Goal: Task Accomplishment & Management: Use online tool/utility

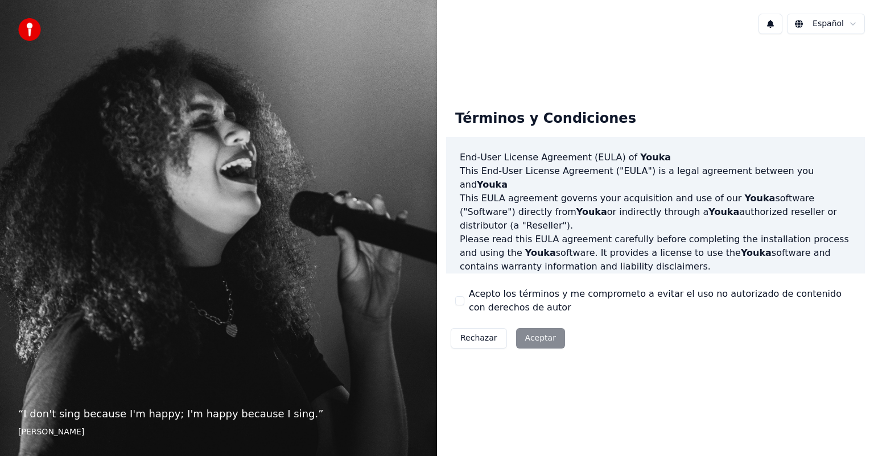
drag, startPoint x: 775, startPoint y: 93, endPoint x: 766, endPoint y: 95, distance: 9.3
click at [775, 93] on div "Términos y Condiciones End-User License Agreement ([PERSON_NAME]) of Youka This…" at bounding box center [655, 227] width 437 height 271
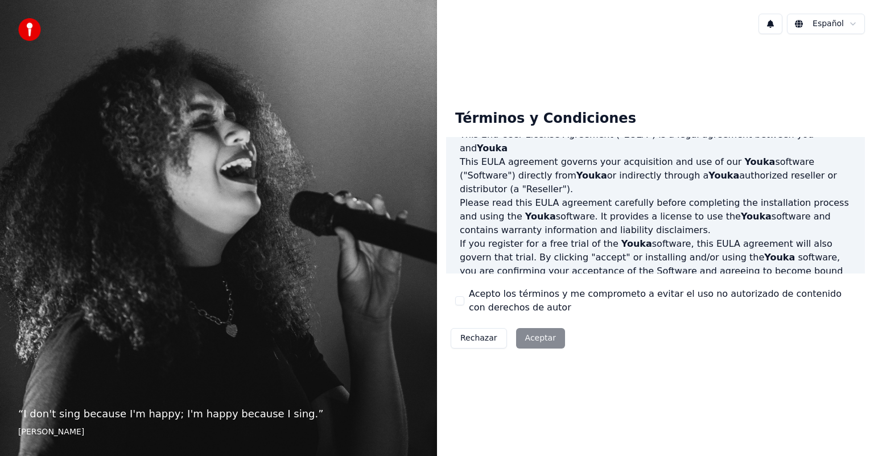
scroll to position [57, 0]
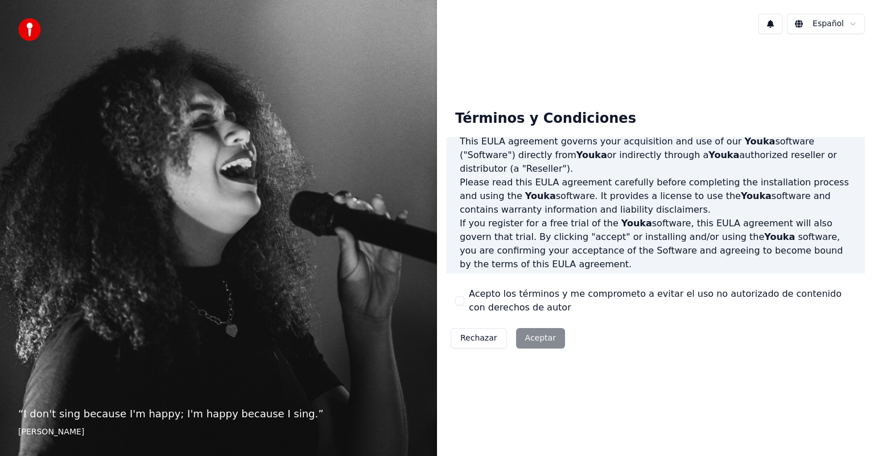
click at [536, 295] on label "Acepto los términos y me comprometo a evitar el uso no autorizado de contenido …" at bounding box center [662, 300] width 387 height 27
click at [464, 296] on button "Acepto los términos y me comprometo a evitar el uso no autorizado de contenido …" at bounding box center [459, 300] width 9 height 9
click at [542, 320] on div "Términos y Condiciones End-User License Agreement ([PERSON_NAME]) of Youka This…" at bounding box center [655, 227] width 419 height 253
click at [543, 326] on div "Rechazar Aceptar" at bounding box center [507, 339] width 123 height 30
click at [547, 331] on button "Aceptar" at bounding box center [540, 338] width 49 height 20
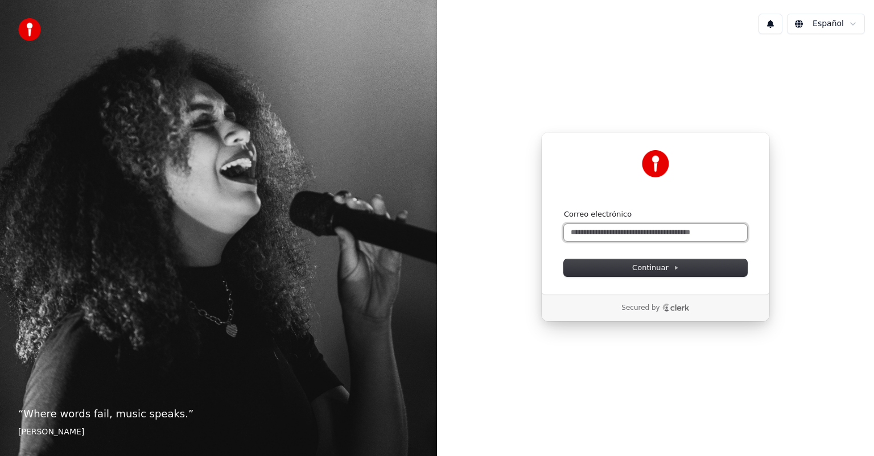
click at [654, 236] on input "Correo electrónico" at bounding box center [655, 232] width 183 height 17
click at [678, 269] on button "Continuar" at bounding box center [655, 268] width 183 height 17
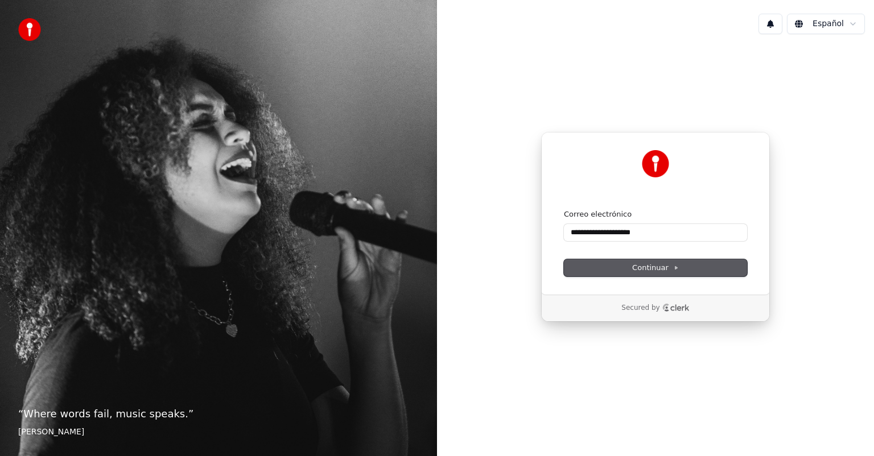
type input "**********"
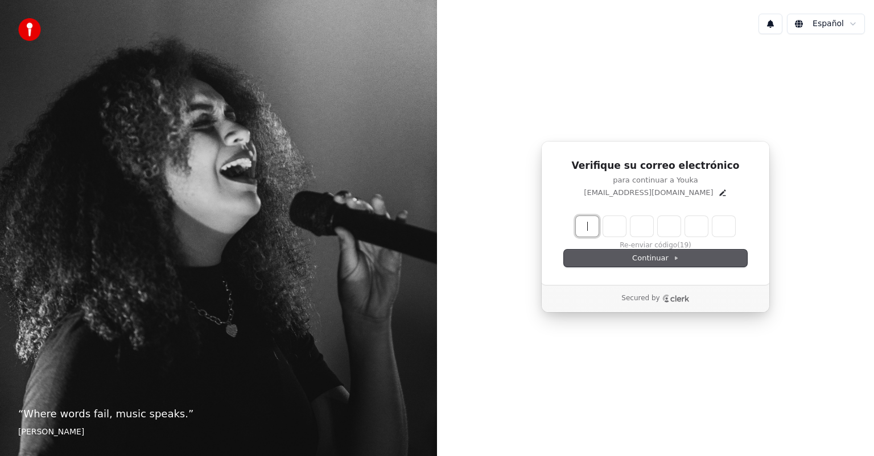
paste input "******"
type input "******"
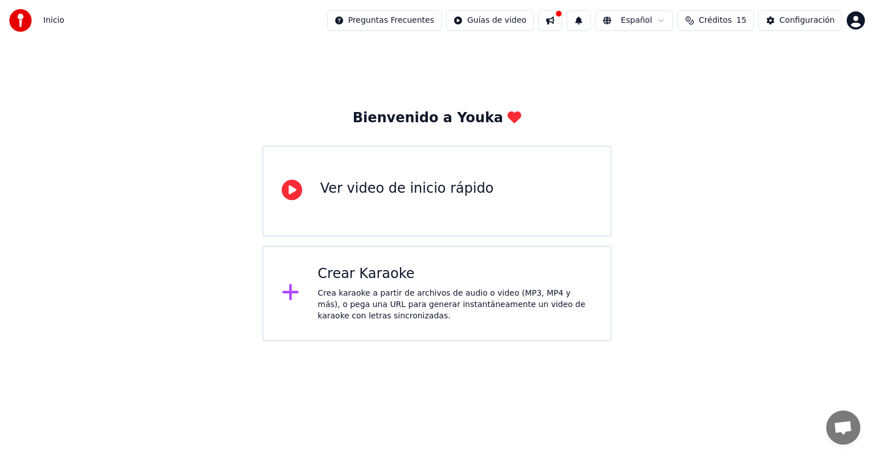
click at [22, 291] on div "Bienvenido a Youka Ver video de inicio rápido Crear Karaoke Crea karaoke a part…" at bounding box center [437, 191] width 874 height 300
click at [365, 275] on div "Crear Karaoke" at bounding box center [455, 274] width 275 height 18
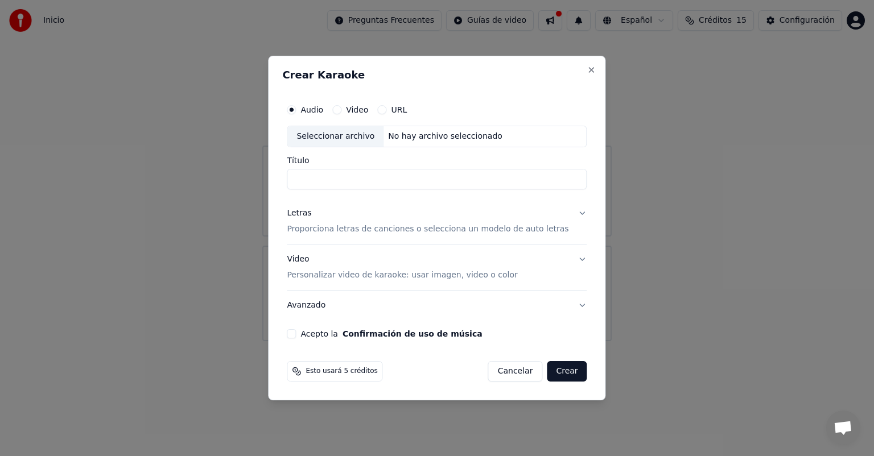
click at [571, 70] on h2 "Crear Karaoke" at bounding box center [436, 75] width 309 height 10
click at [587, 69] on button "Close" at bounding box center [591, 69] width 9 height 9
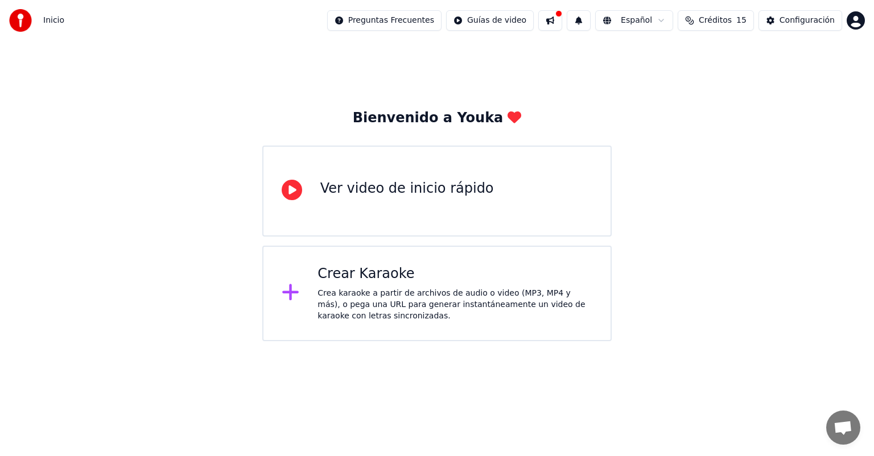
click at [745, 22] on span "15" at bounding box center [741, 20] width 10 height 11
click at [726, 151] on div "Bienvenido a Youka Ver video de inicio rápido Crear Karaoke Crea karaoke a part…" at bounding box center [437, 191] width 874 height 300
click at [814, 20] on div "Configuración" at bounding box center [807, 20] width 55 height 11
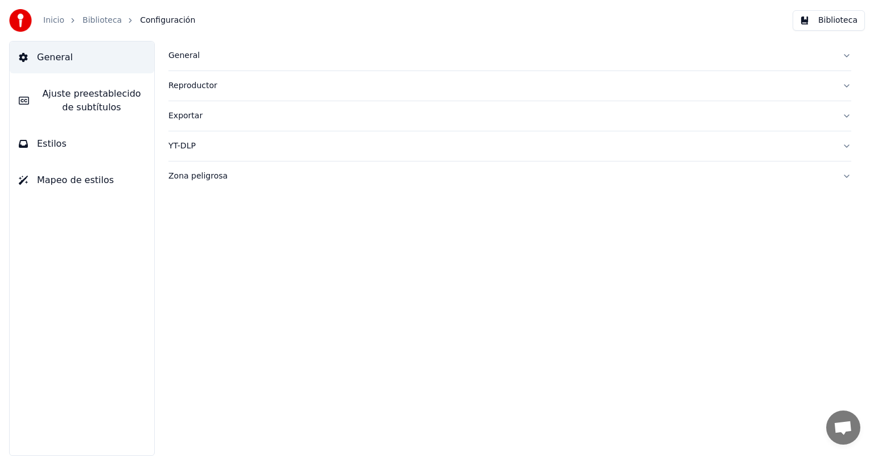
click at [196, 119] on div "Exportar" at bounding box center [500, 115] width 665 height 11
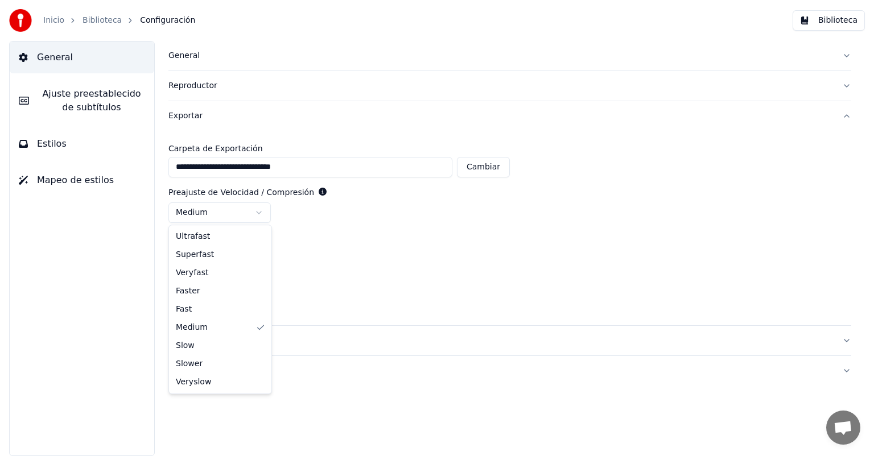
click at [213, 211] on html "**********" at bounding box center [437, 228] width 874 height 456
click at [228, 258] on html "**********" at bounding box center [437, 228] width 874 height 456
click at [104, 21] on link "Biblioteca" at bounding box center [102, 20] width 39 height 11
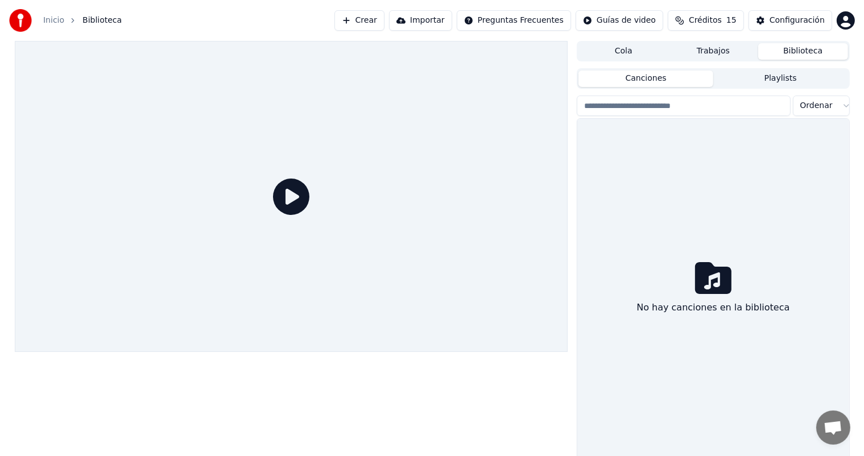
click at [385, 23] on button "Crear" at bounding box center [360, 20] width 50 height 20
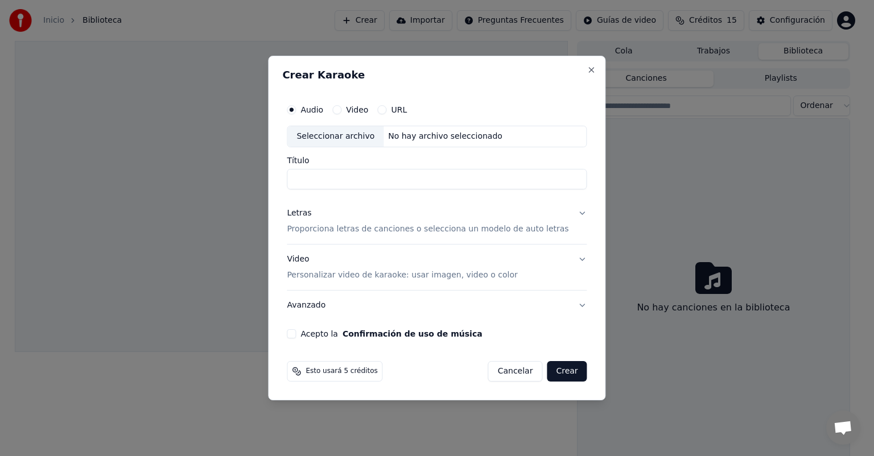
click at [579, 75] on div "Crear Karaoke Audio Video URL Seleccionar archivo No hay archivo seleccionado T…" at bounding box center [436, 228] width 337 height 345
click at [587, 73] on button "Close" at bounding box center [591, 69] width 9 height 9
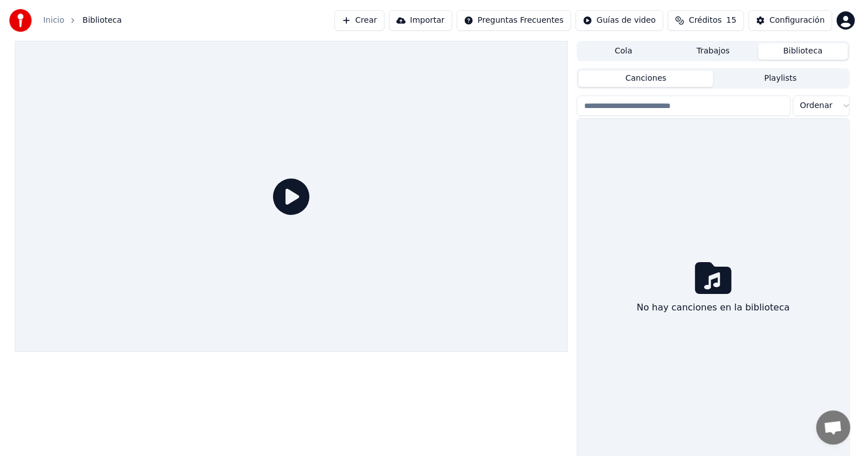
click at [446, 17] on button "Importar" at bounding box center [420, 20] width 63 height 20
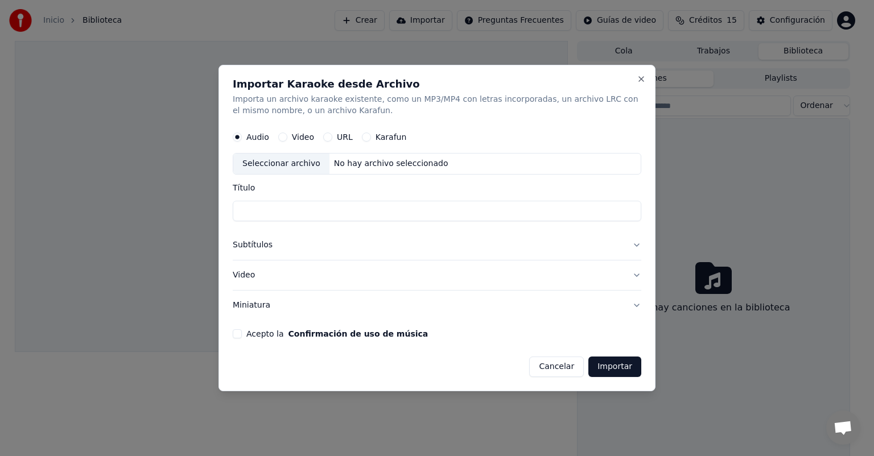
click at [376, 139] on label "Karafun" at bounding box center [391, 137] width 31 height 8
click at [371, 139] on button "Karafun" at bounding box center [366, 137] width 9 height 9
click at [260, 141] on label "Audio" at bounding box center [257, 137] width 23 height 8
click at [242, 141] on button "Audio" at bounding box center [237, 137] width 9 height 9
click at [641, 80] on button "Close" at bounding box center [641, 79] width 9 height 9
